Goal: Information Seeking & Learning: Learn about a topic

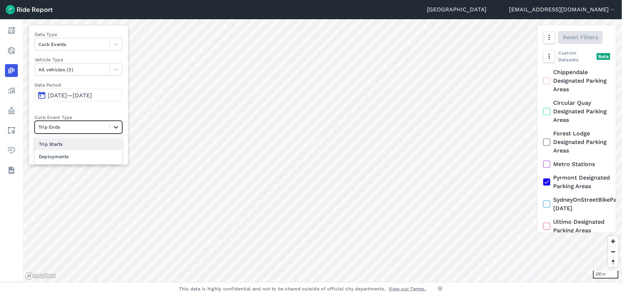
click at [115, 127] on icon at bounding box center [116, 127] width 4 height 2
click at [79, 142] on div "Trip Starts" at bounding box center [79, 144] width 88 height 12
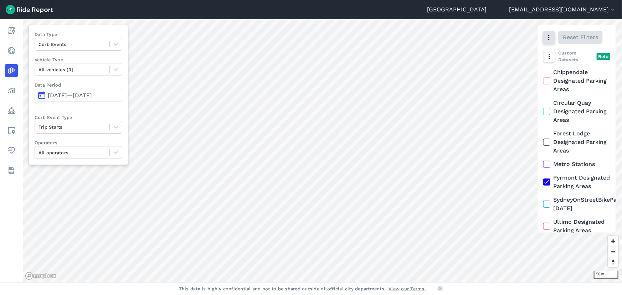
click at [549, 39] on icon "button" at bounding box center [548, 37] width 7 height 7
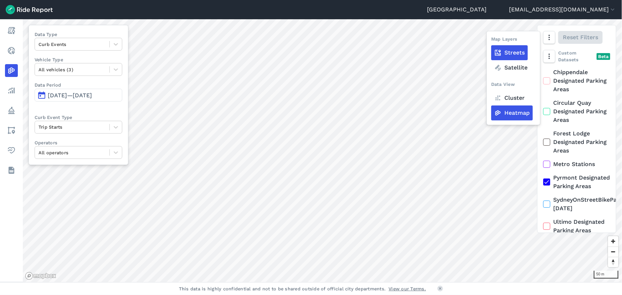
click at [522, 97] on label "Cluster" at bounding box center [509, 97] width 37 height 15
click at [491, 40] on input "Cluster" at bounding box center [491, 38] width 0 height 5
click at [510, 98] on label "Cluster" at bounding box center [509, 97] width 37 height 15
click at [491, 40] on input "Cluster" at bounding box center [491, 38] width 0 height 5
click at [510, 98] on label "Cluster" at bounding box center [509, 97] width 37 height 15
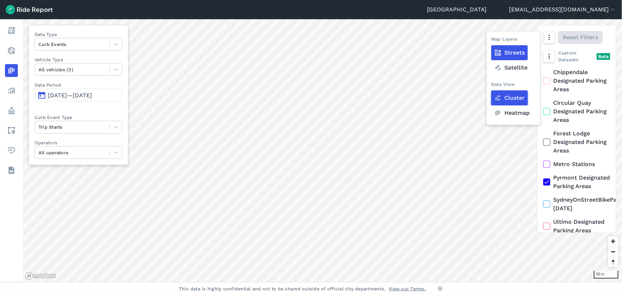
click at [491, 40] on input "Cluster" at bounding box center [491, 38] width 0 height 5
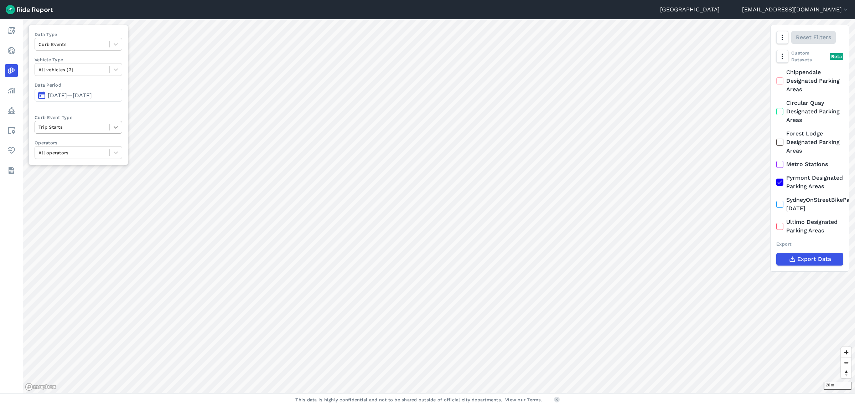
click at [117, 125] on icon at bounding box center [115, 127] width 7 height 7
click at [89, 140] on div "Trip Ends" at bounding box center [79, 144] width 88 height 12
click at [84, 93] on span "[DATE]—[DATE]" at bounding box center [70, 95] width 44 height 7
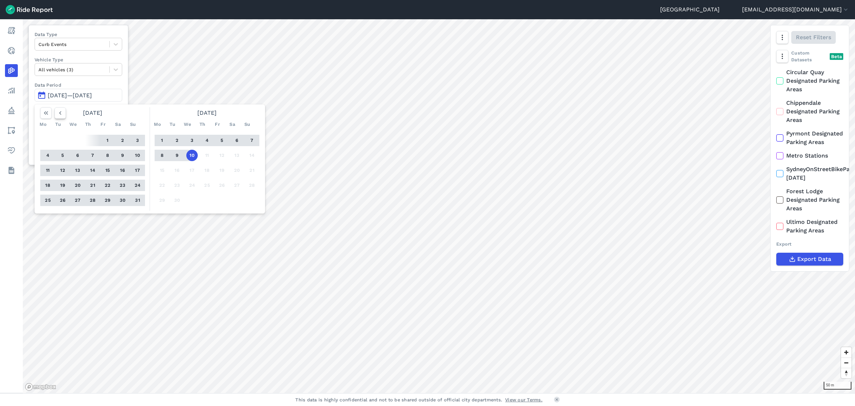
click at [62, 114] on icon "button" at bounding box center [60, 112] width 7 height 7
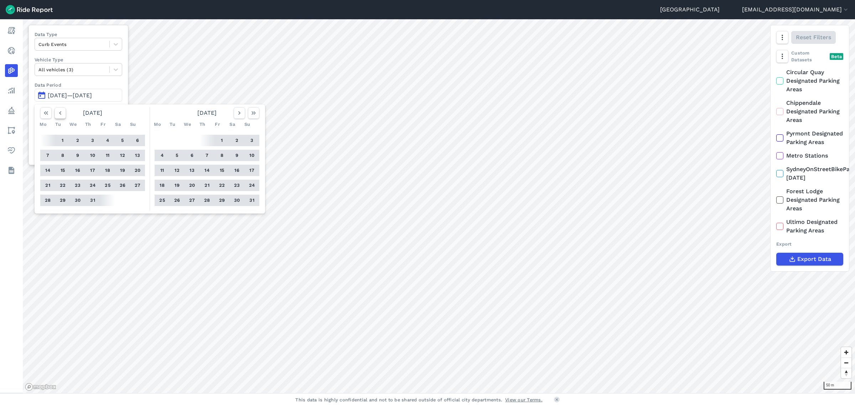
click at [62, 114] on icon "button" at bounding box center [60, 112] width 7 height 7
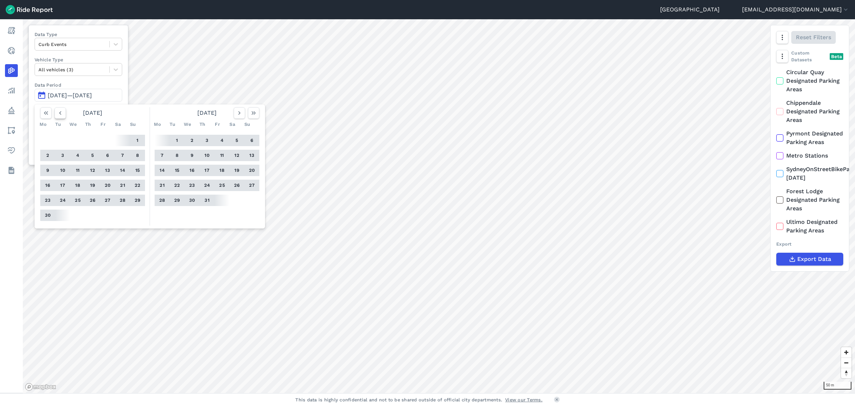
click at [62, 114] on icon "button" at bounding box center [60, 112] width 7 height 7
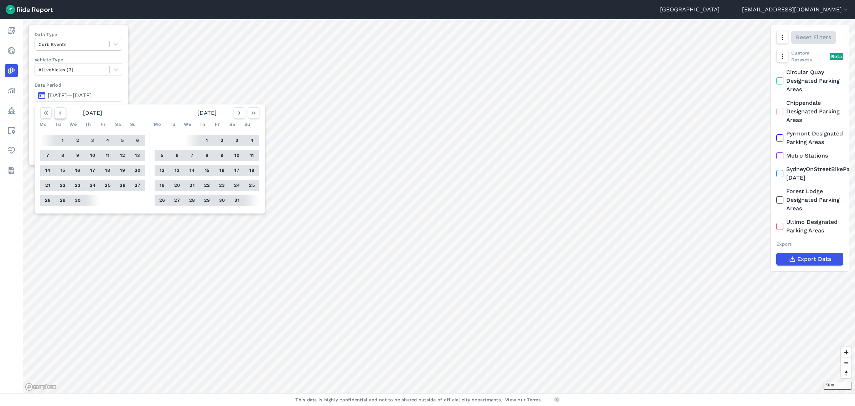
click at [62, 114] on icon "button" at bounding box center [60, 112] width 7 height 7
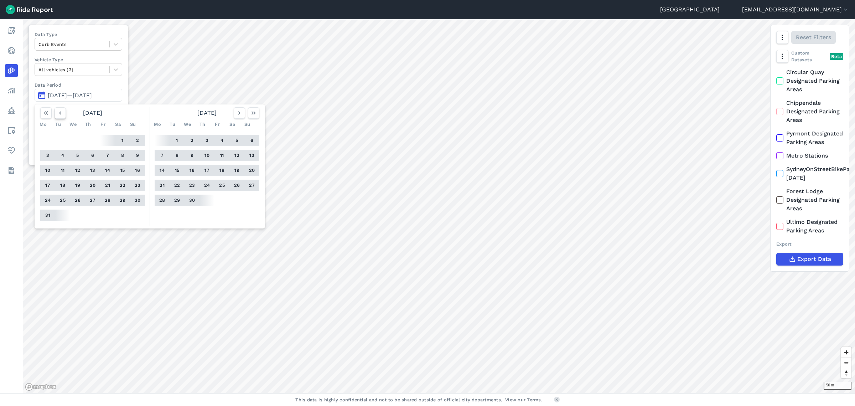
click at [62, 114] on icon "button" at bounding box center [60, 112] width 7 height 7
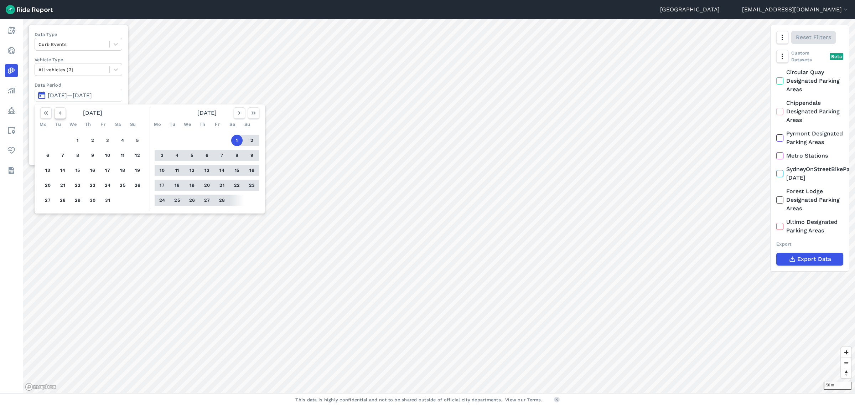
click at [62, 114] on icon "button" at bounding box center [60, 112] width 7 height 7
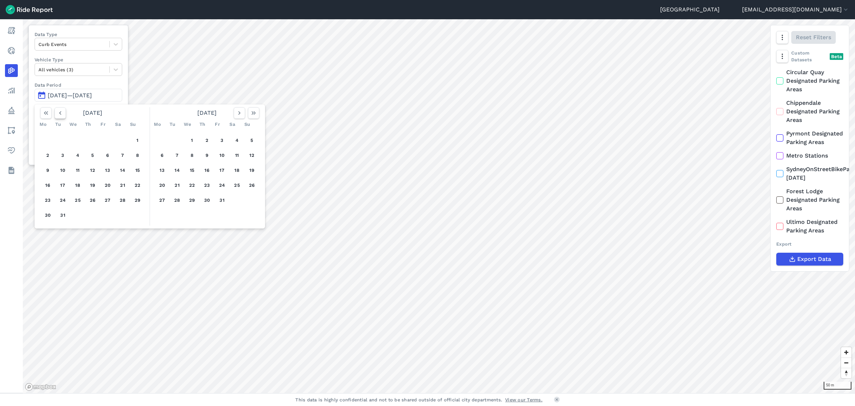
click at [62, 114] on icon "button" at bounding box center [60, 112] width 7 height 7
click at [141, 142] on button "1" at bounding box center [137, 140] width 11 height 11
click at [242, 112] on icon "button" at bounding box center [239, 112] width 7 height 7
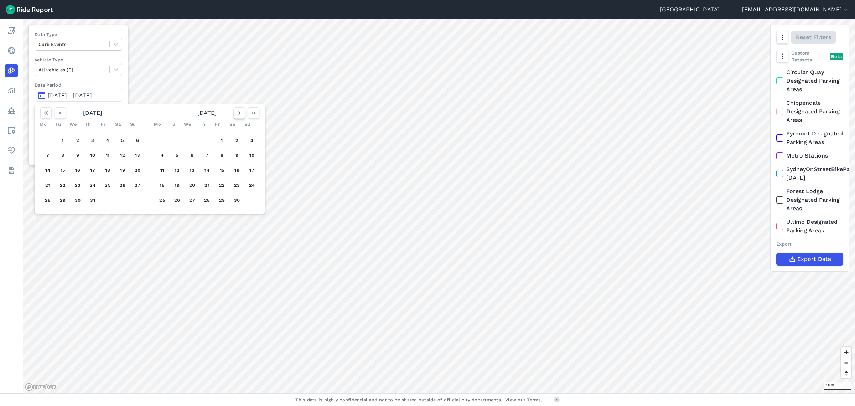
click at [242, 112] on icon "button" at bounding box center [239, 112] width 7 height 7
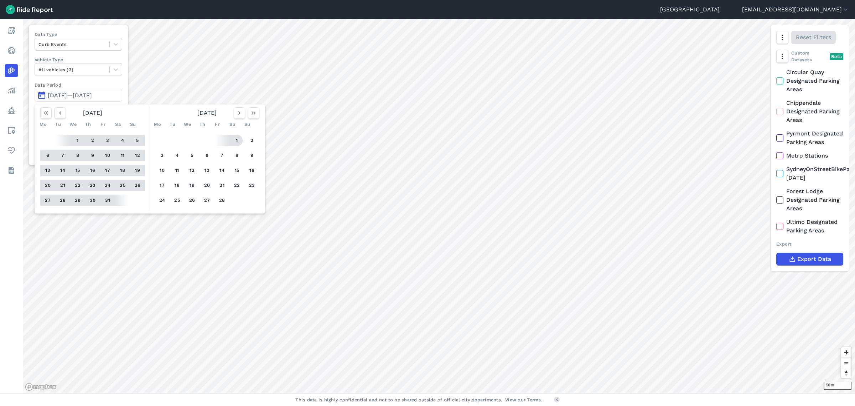
click at [238, 140] on button "1" at bounding box center [236, 140] width 11 height 11
click at [233, 138] on div at bounding box center [439, 206] width 832 height 374
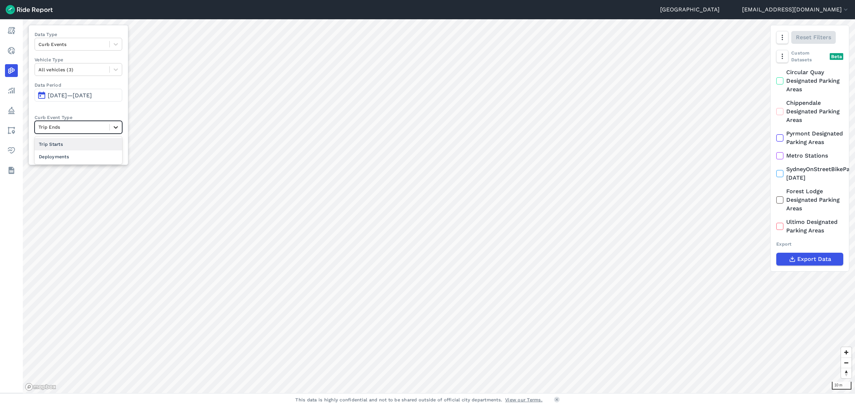
click at [118, 127] on icon at bounding box center [115, 127] width 7 height 7
click at [93, 147] on div "Trip Starts" at bounding box center [79, 144] width 88 height 12
click at [60, 92] on span "[DATE]—[DATE]" at bounding box center [70, 95] width 44 height 7
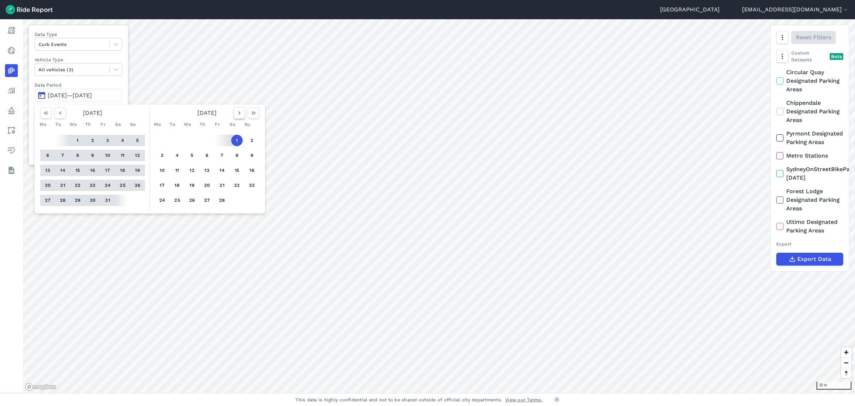
click at [242, 114] on icon "button" at bounding box center [239, 112] width 7 height 7
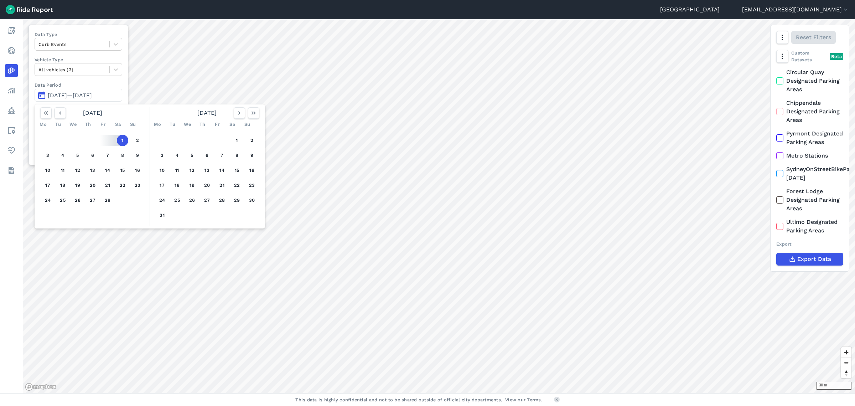
click at [123, 141] on button "1" at bounding box center [122, 140] width 11 height 11
click at [57, 115] on icon "button" at bounding box center [60, 112] width 7 height 7
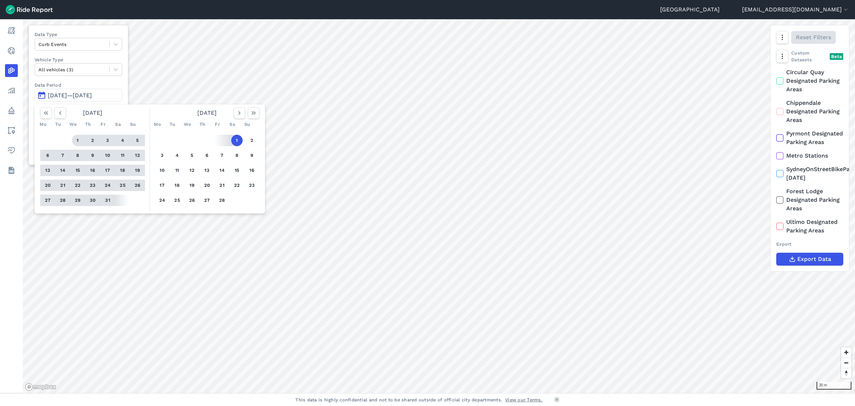
click at [77, 139] on button "1" at bounding box center [77, 140] width 11 height 11
click at [240, 110] on div at bounding box center [439, 206] width 832 height 374
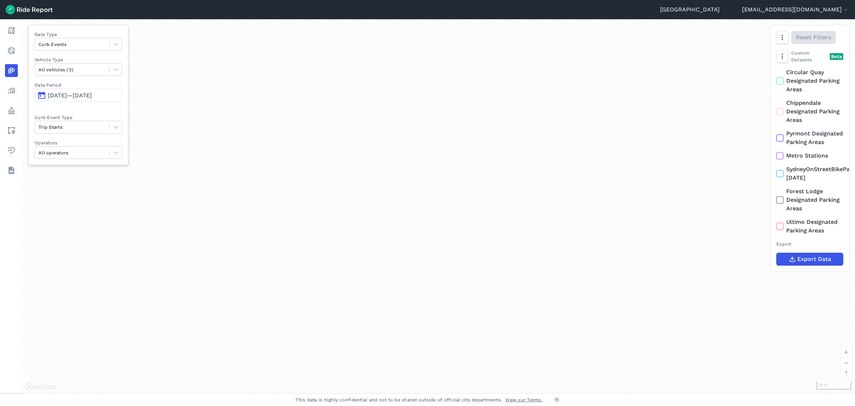
click at [240, 110] on div "loading" at bounding box center [439, 206] width 832 height 374
click at [77, 90] on button "[DATE]—[DATE]" at bounding box center [79, 95] width 88 height 13
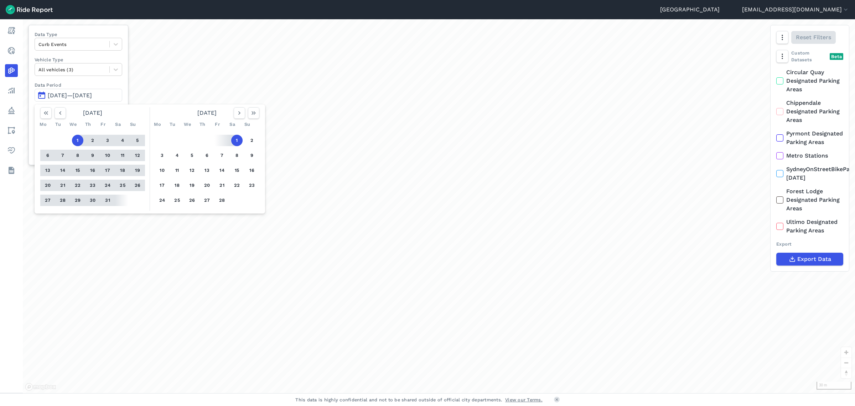
click at [77, 137] on button "1" at bounding box center [77, 140] width 11 height 11
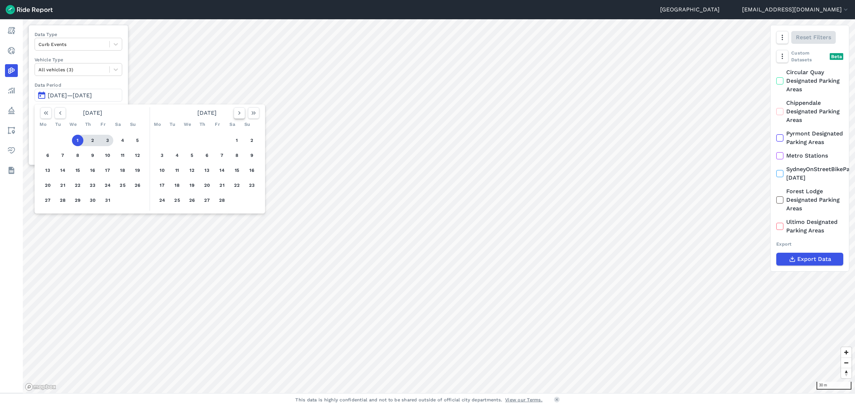
click at [240, 113] on icon "button" at bounding box center [239, 112] width 7 height 7
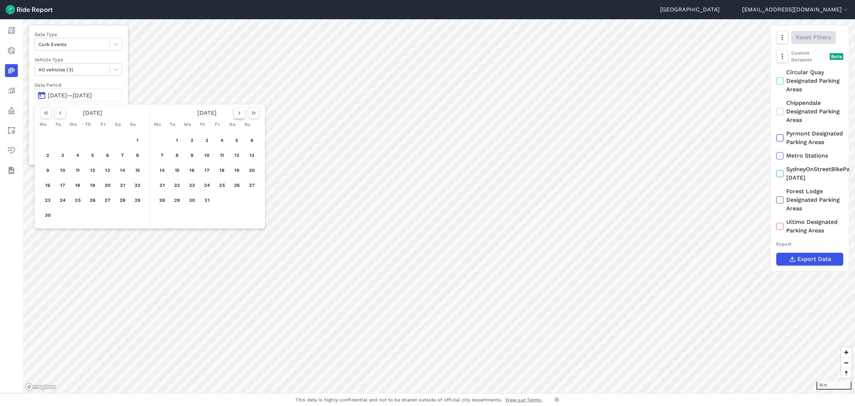
click at [240, 113] on icon "button" at bounding box center [239, 112] width 7 height 7
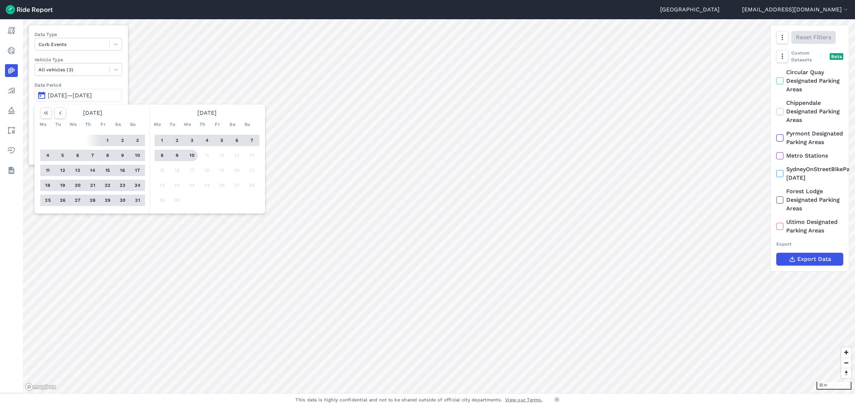
click at [190, 154] on button "10" at bounding box center [191, 155] width 11 height 11
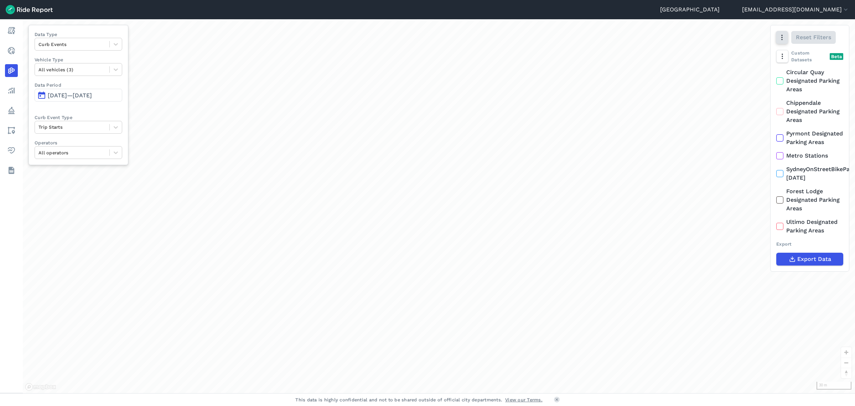
click at [783, 42] on button "button" at bounding box center [782, 37] width 12 height 13
click at [757, 111] on label "Heatmap" at bounding box center [745, 112] width 42 height 15
click at [724, 40] on input "Heatmap" at bounding box center [724, 38] width 0 height 5
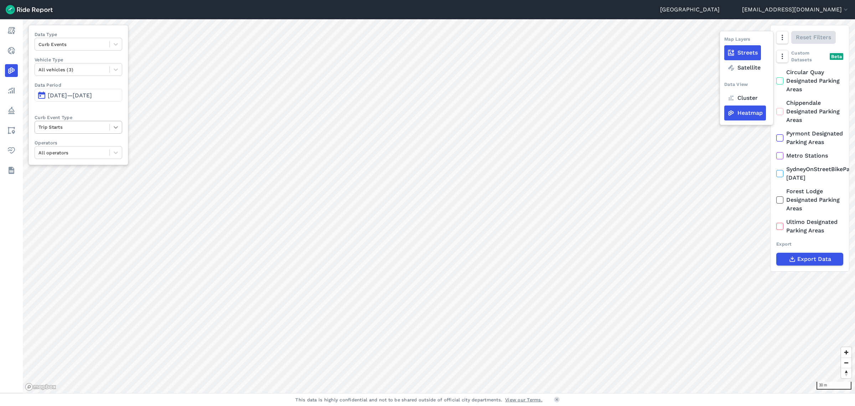
click at [116, 127] on icon at bounding box center [116, 127] width 4 height 2
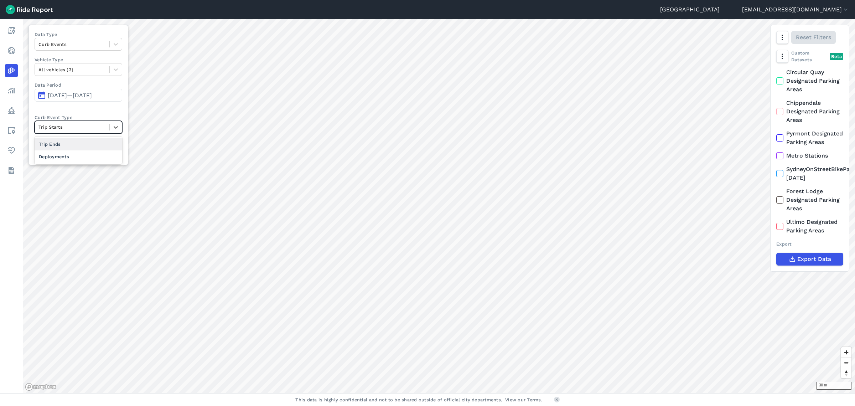
click at [74, 144] on div "Trip Ends" at bounding box center [79, 144] width 88 height 12
